Goal: Task Accomplishment & Management: Manage account settings

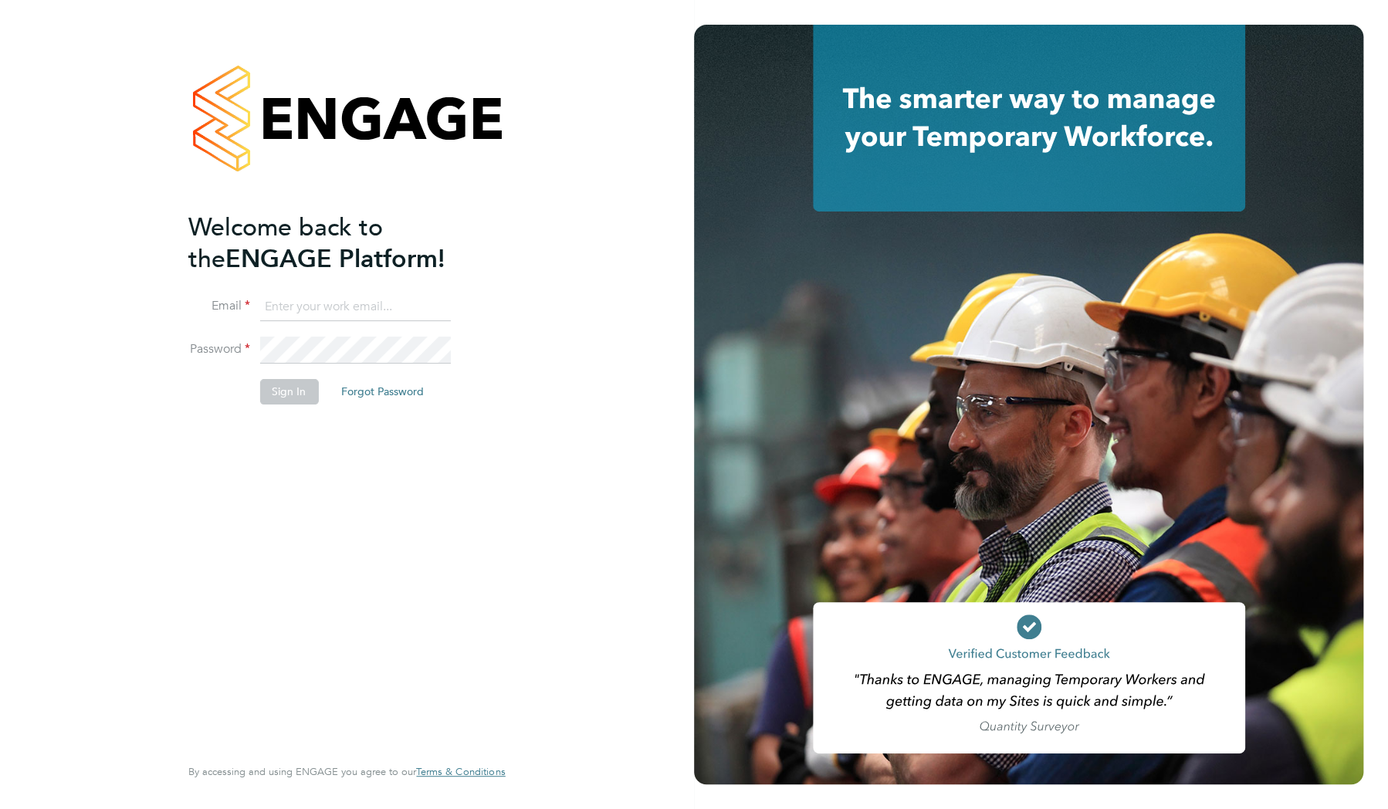
click at [350, 310] on input at bounding box center [354, 307] width 191 height 28
type input "[EMAIL_ADDRESS][DOMAIN_NAME]"
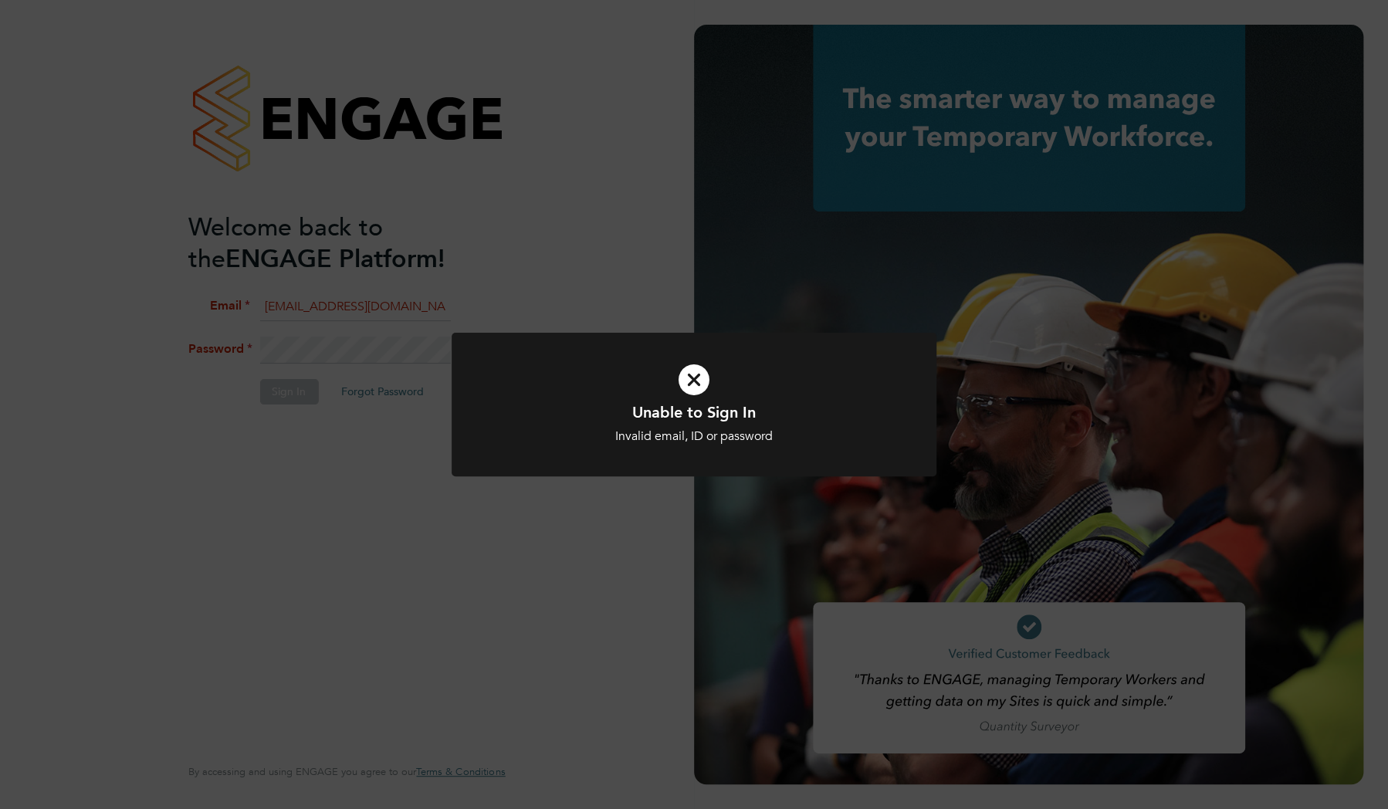
drag, startPoint x: 329, startPoint y: 355, endPoint x: 403, endPoint y: 405, distance: 89.5
click at [328, 355] on div "Unable to Sign In Invalid email, ID or password Cancel Okay" at bounding box center [694, 404] width 1388 height 809
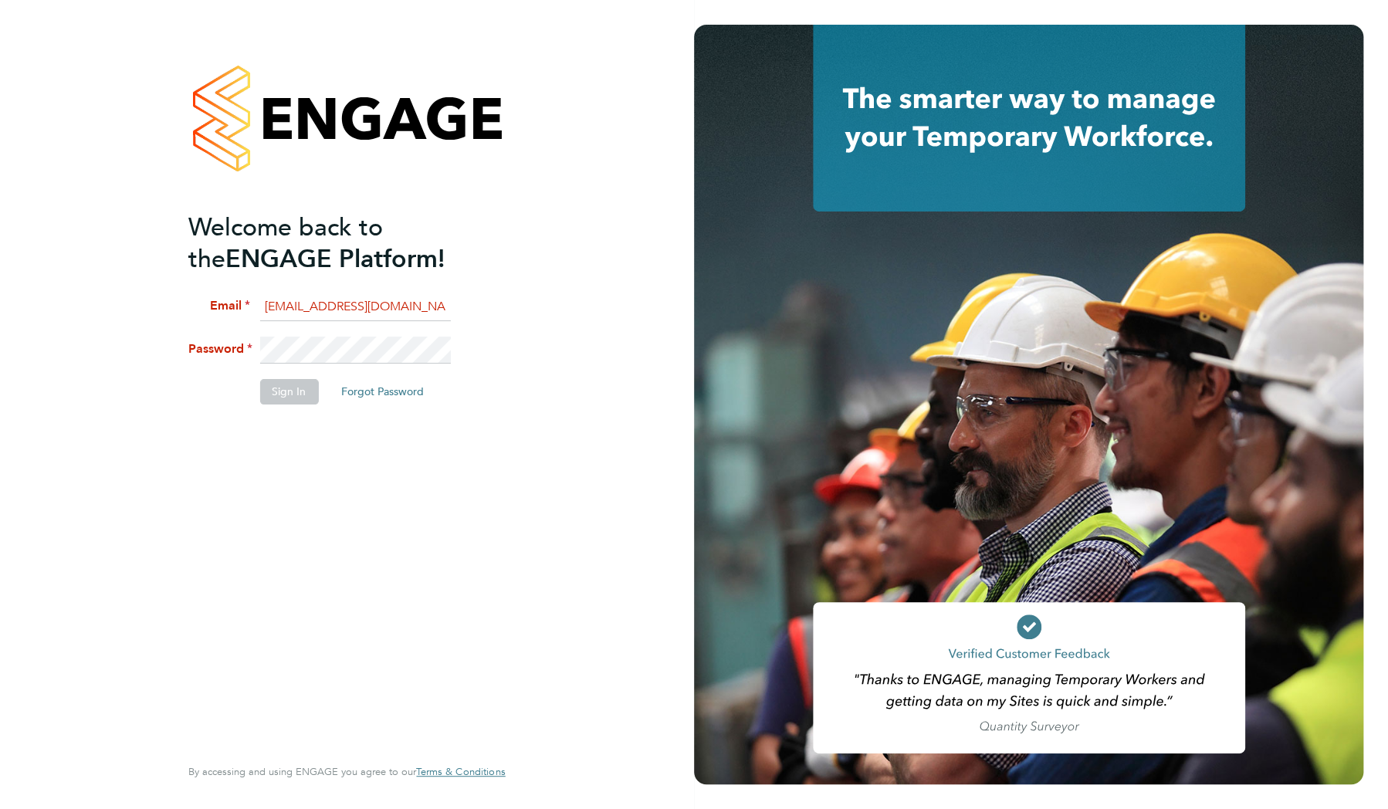
click at [144, 350] on div "Welcome back to the ENGAGE Platform! Email arta.avdija@justice.gov.uk Password …" at bounding box center [347, 404] width 694 height 809
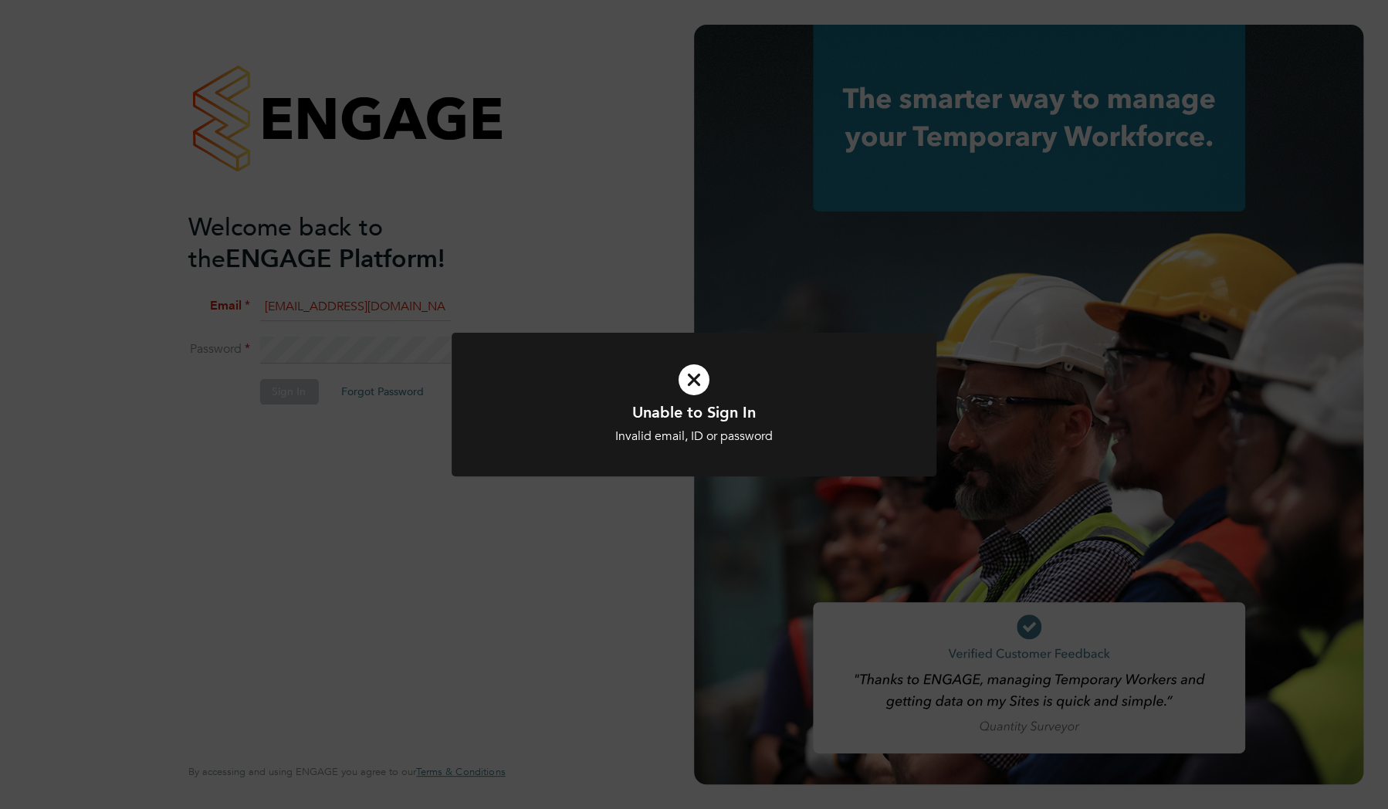
click at [627, 423] on div "Unable to Sign In Invalid email, ID or password Cancel Okay" at bounding box center [693, 423] width 401 height 42
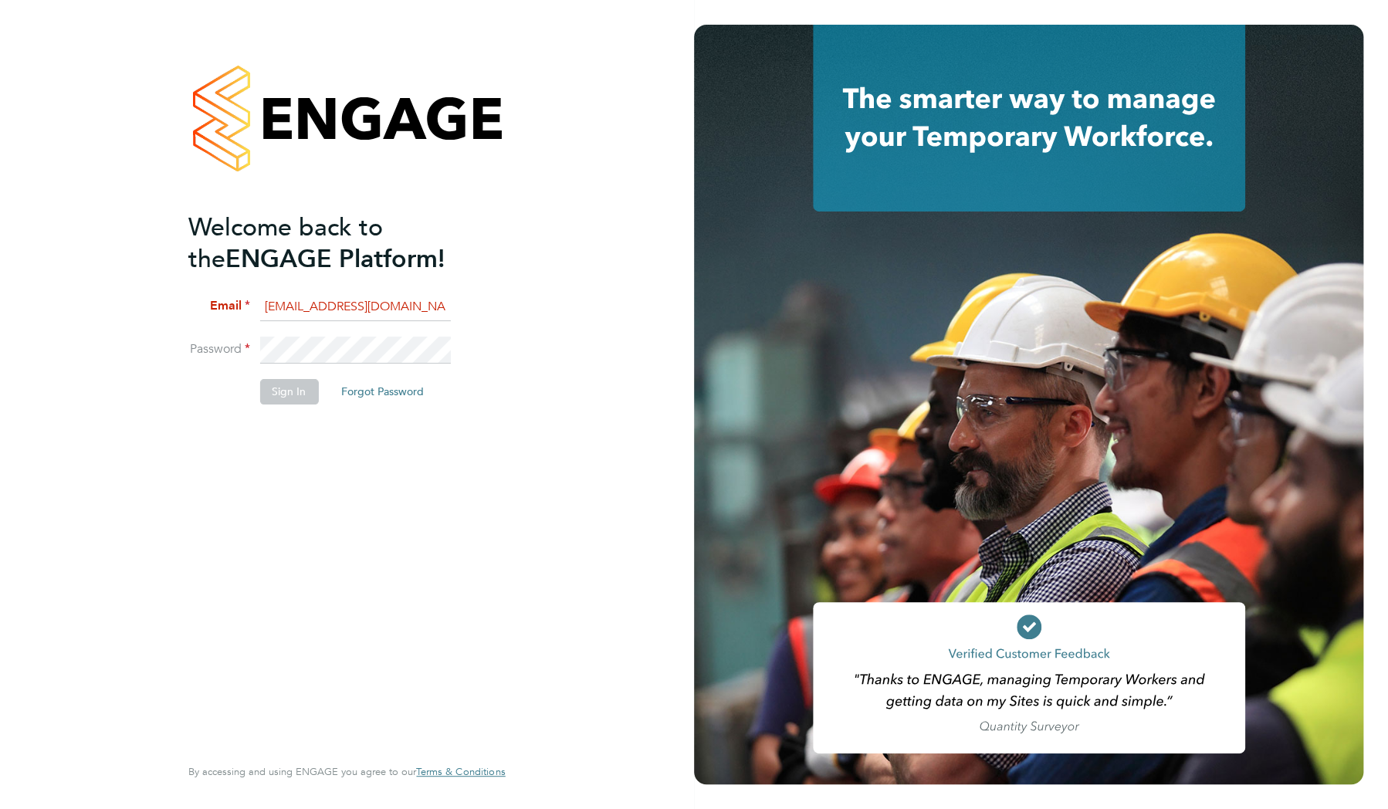
click at [663, 432] on div "Welcome back to the ENGAGE Platform! Email arta.avdija@justice.gov.uk Password …" at bounding box center [347, 404] width 694 height 809
click at [408, 381] on button "Forgot Password" at bounding box center [382, 391] width 107 height 25
click at [374, 392] on button "Forgot Password" at bounding box center [382, 391] width 107 height 25
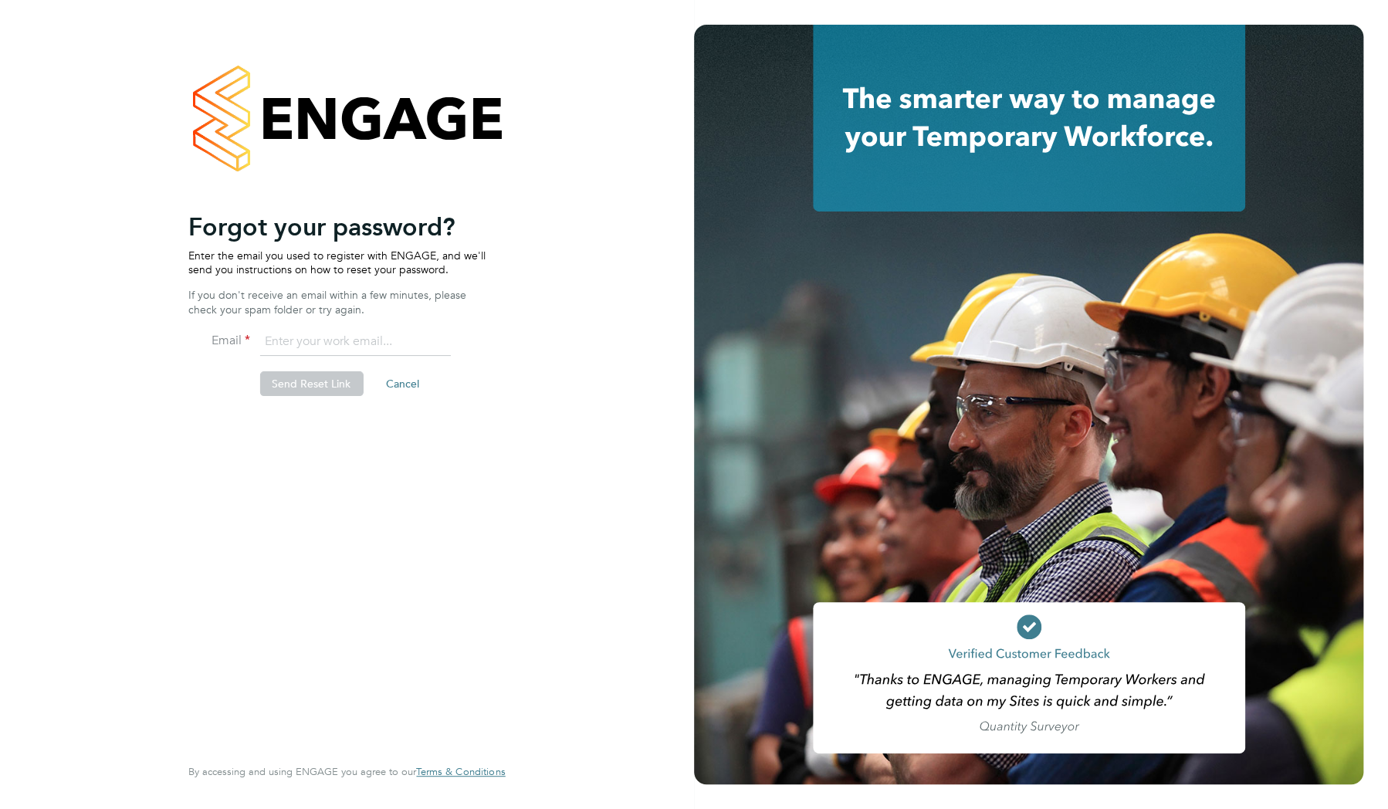
click at [299, 342] on input "email" at bounding box center [354, 342] width 191 height 28
type input "[EMAIL_ADDRESS][DOMAIN_NAME]"
click at [303, 378] on button "Send Reset Link" at bounding box center [310, 383] width 103 height 25
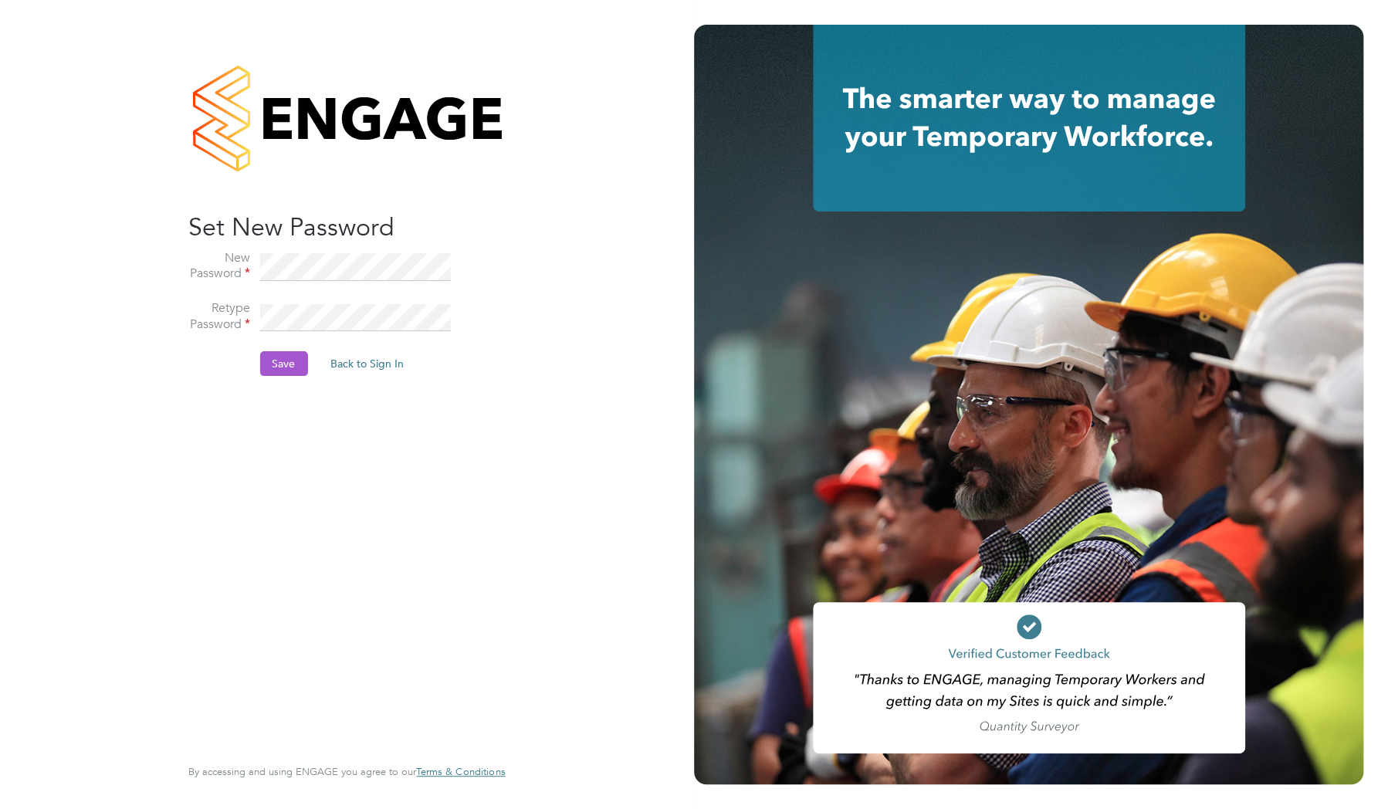
click at [277, 355] on button "Save" at bounding box center [283, 363] width 48 height 25
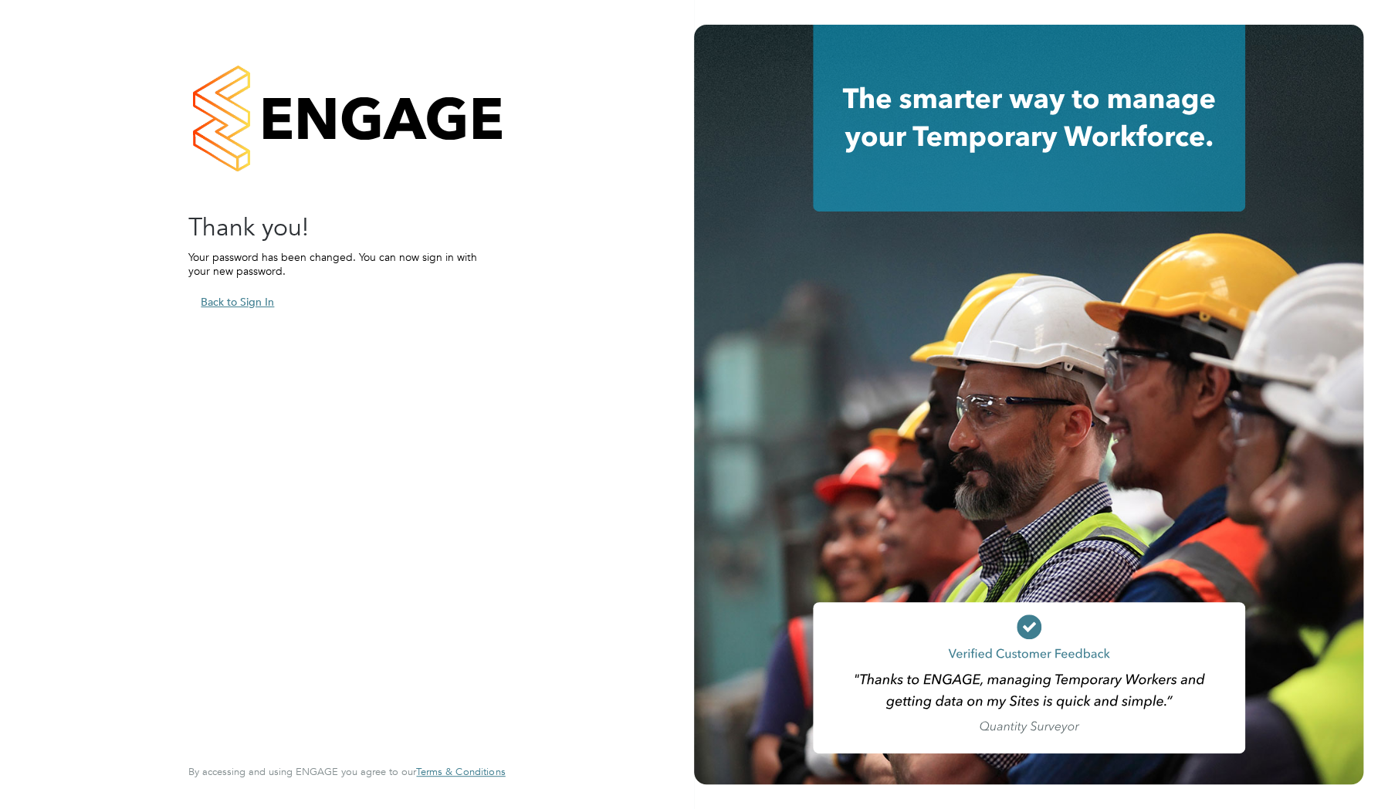
click at [222, 306] on button "Back to Sign In" at bounding box center [237, 301] width 98 height 25
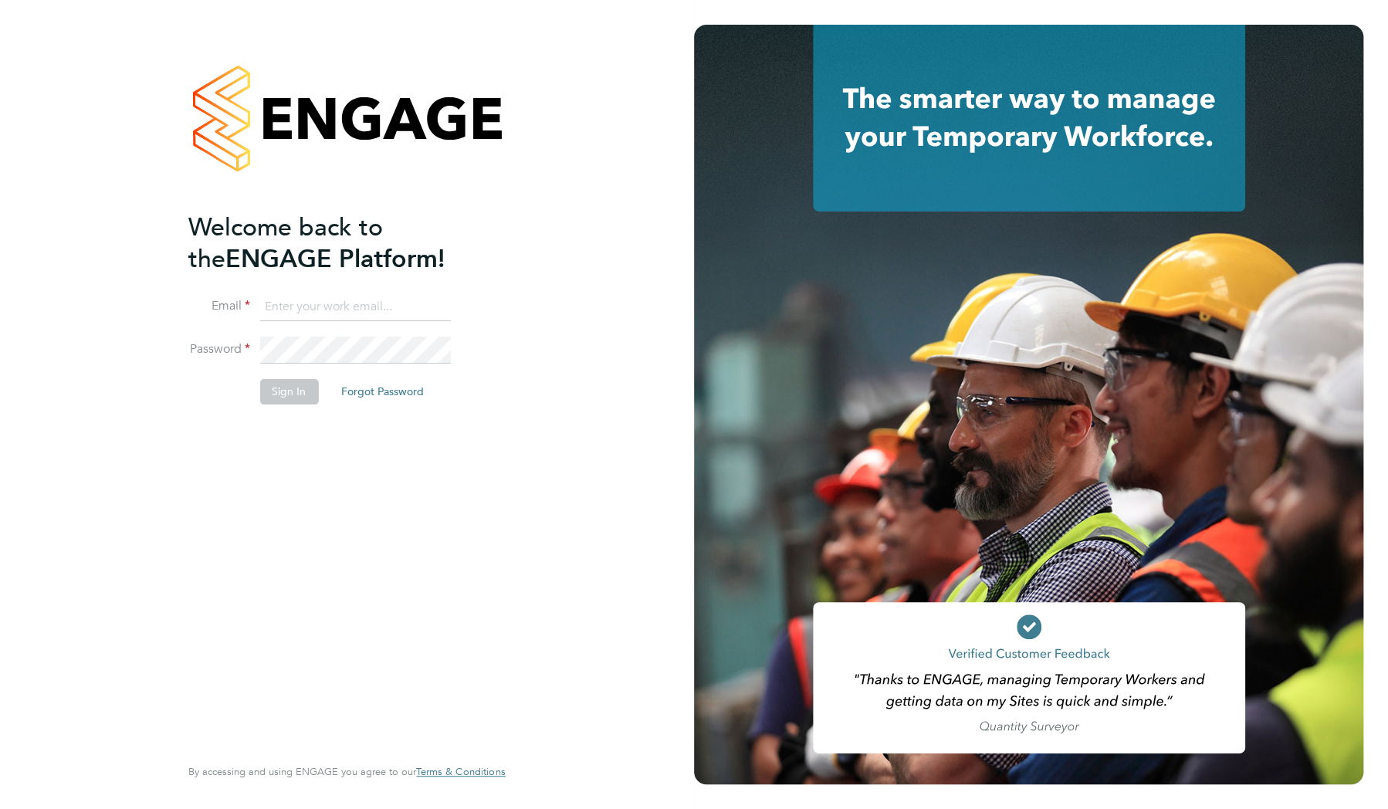
click at [308, 307] on input at bounding box center [354, 307] width 191 height 28
type input "[EMAIL_ADDRESS][DOMAIN_NAME]"
click at [269, 388] on button "Sign In" at bounding box center [288, 391] width 59 height 25
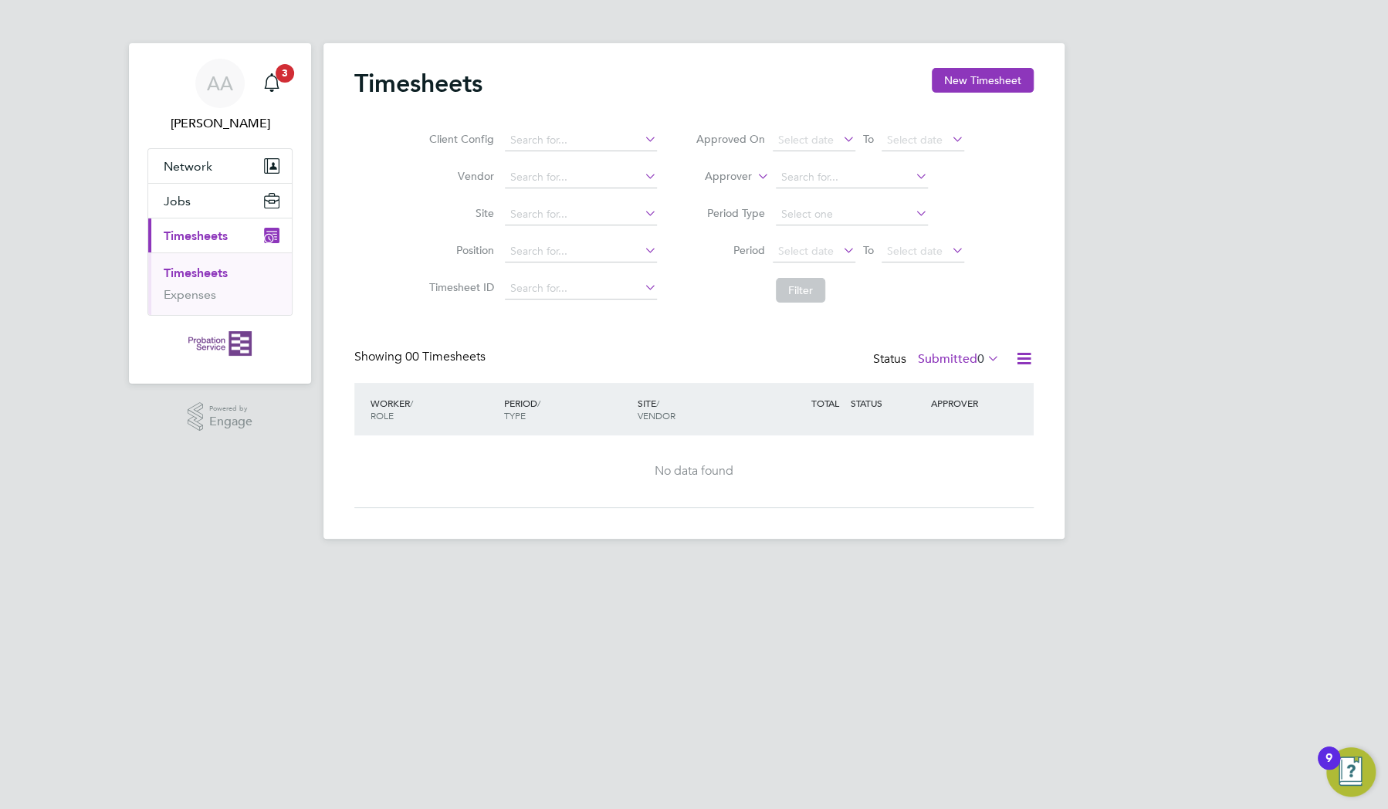
click at [241, 225] on button "Current page: Timesheets" at bounding box center [220, 235] width 144 height 34
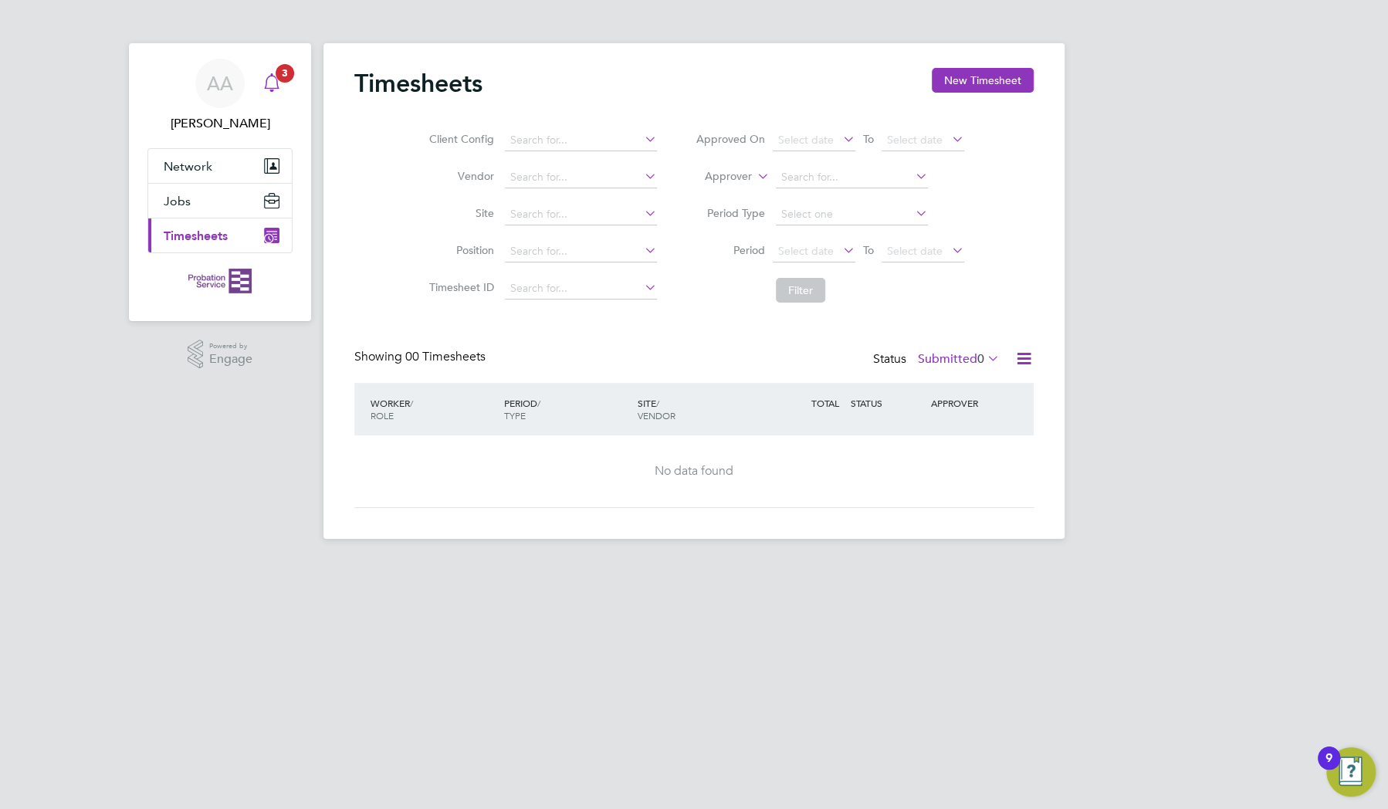
click at [277, 88] on icon "Main navigation" at bounding box center [271, 80] width 15 height 15
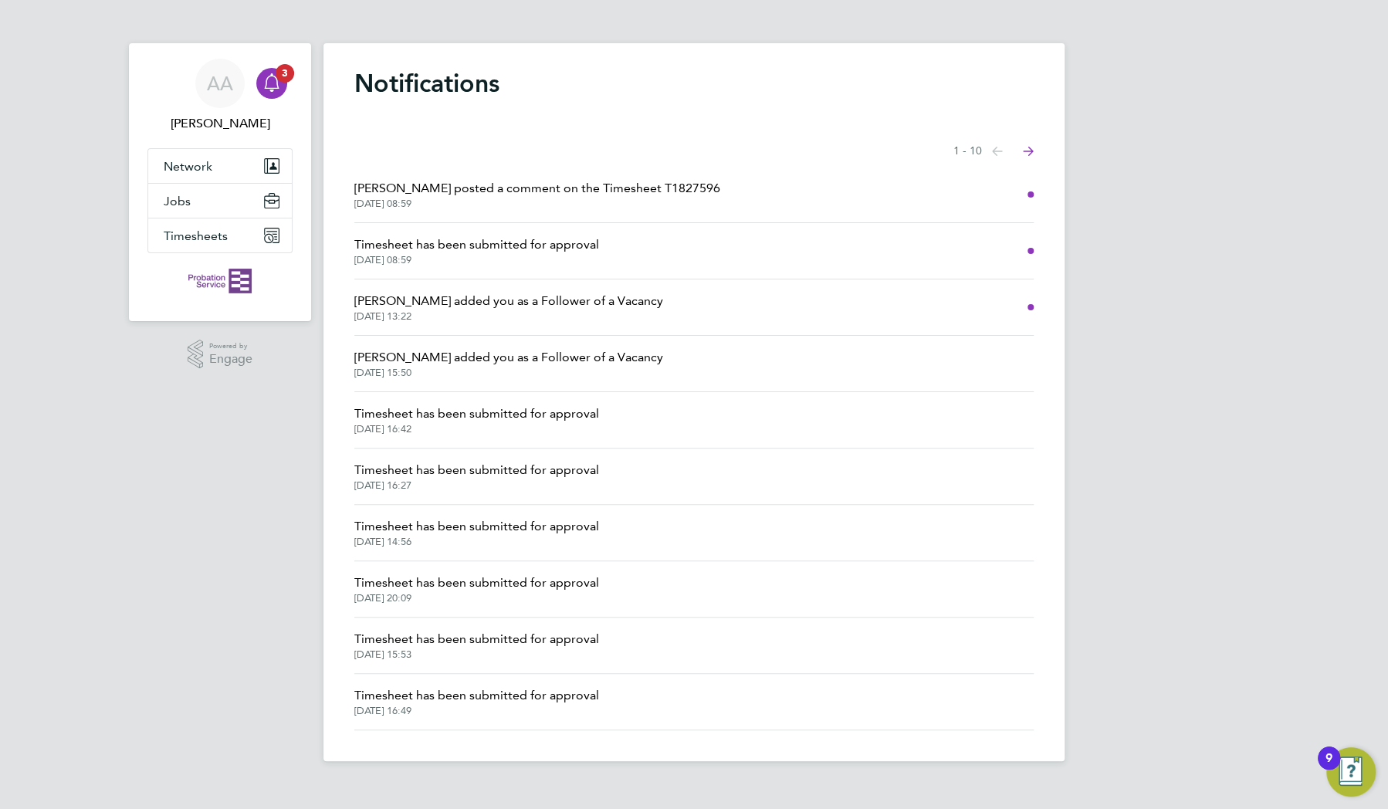
click at [472, 191] on span "[PERSON_NAME] posted a comment on the Timesheet T1827596" at bounding box center [537, 188] width 366 height 19
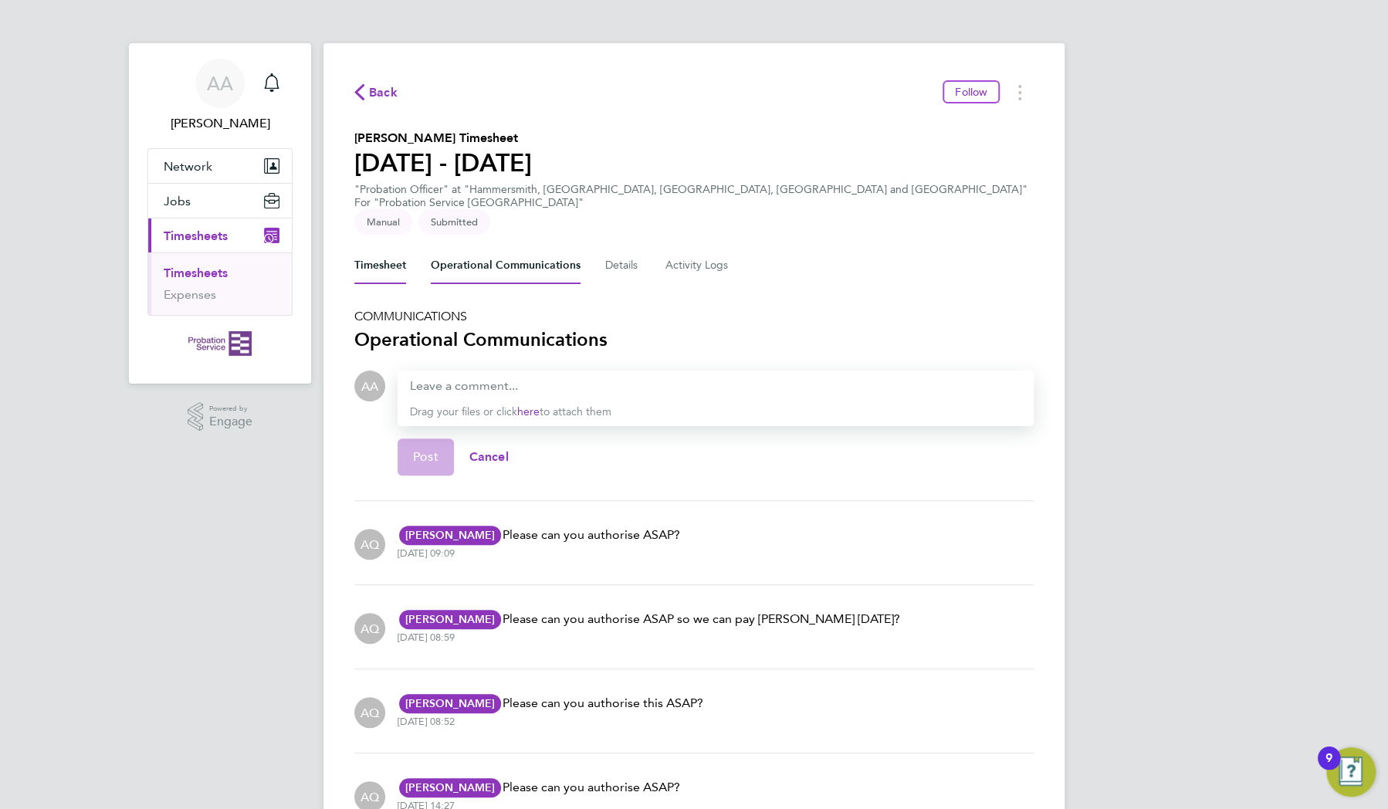
click at [384, 250] on button "Timesheet" at bounding box center [380, 265] width 52 height 37
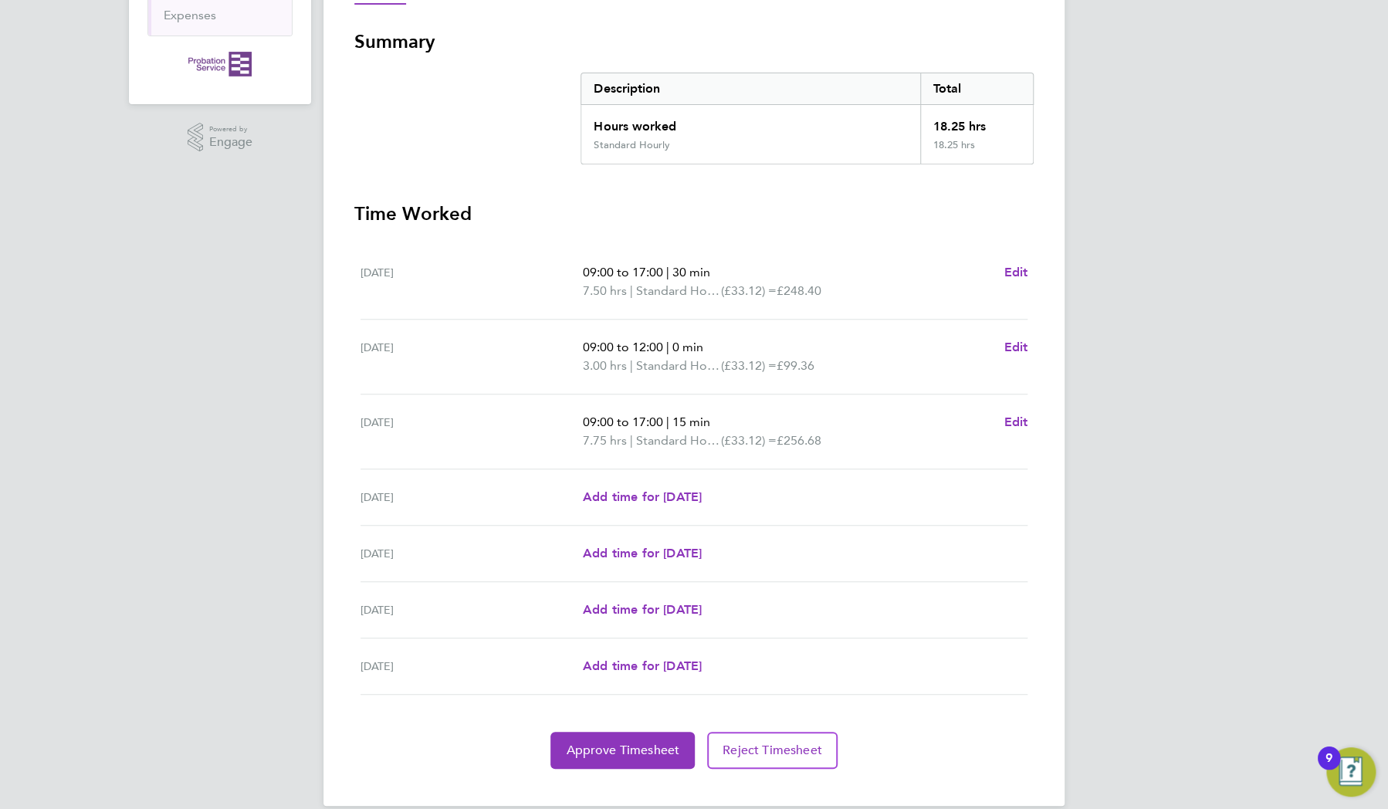
scroll to position [202, 0]
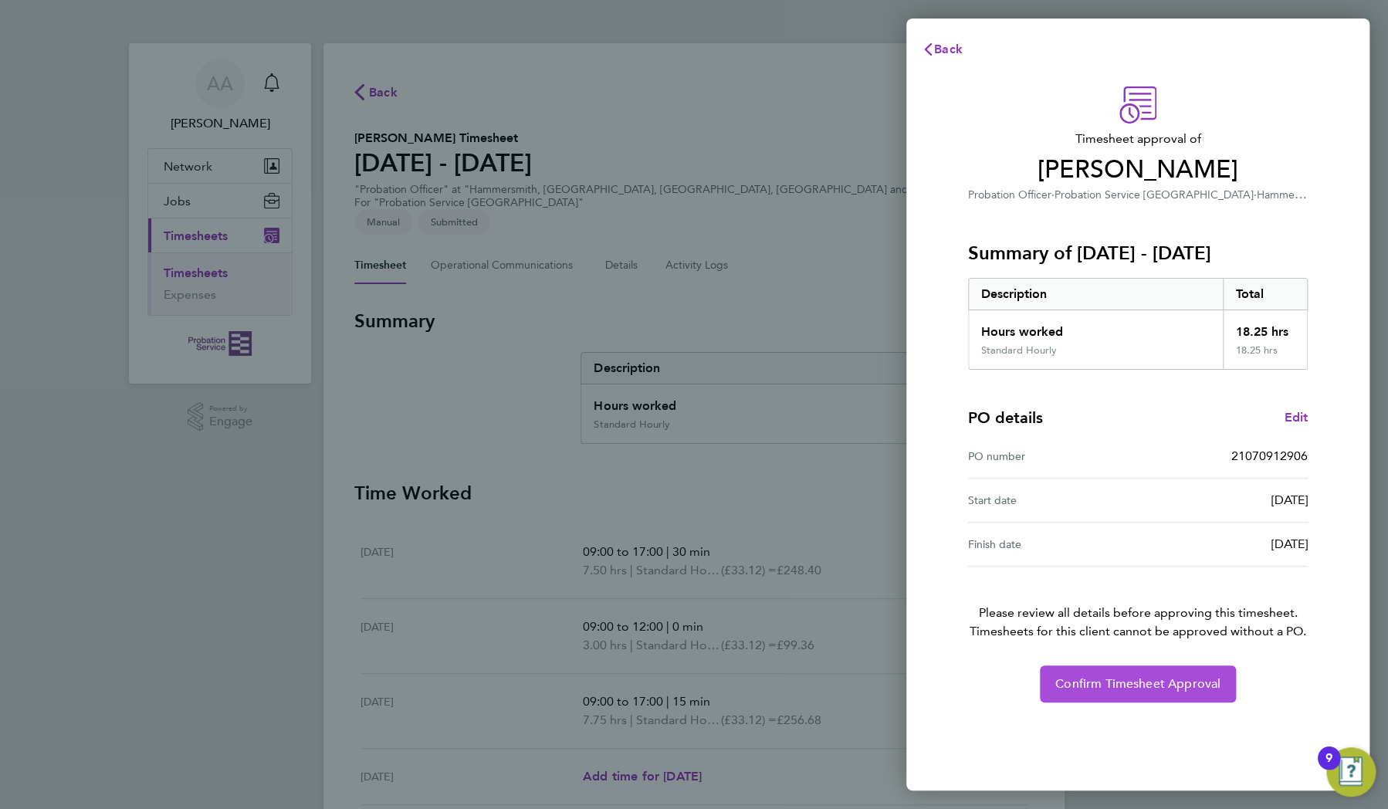
click at [1091, 676] on span "Confirm Timesheet Approval" at bounding box center [1137, 683] width 165 height 15
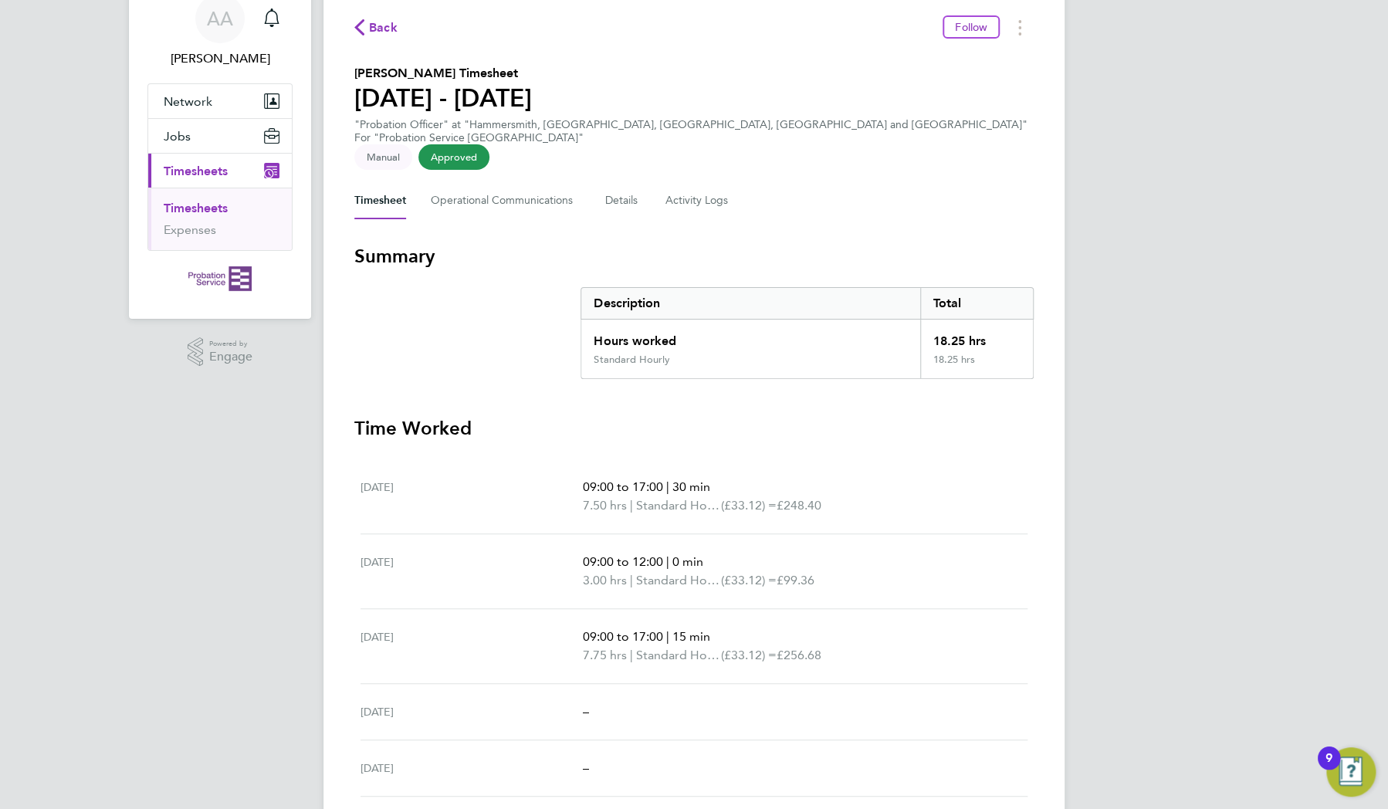
scroll to position [205, 0]
